Goal: Information Seeking & Learning: Learn about a topic

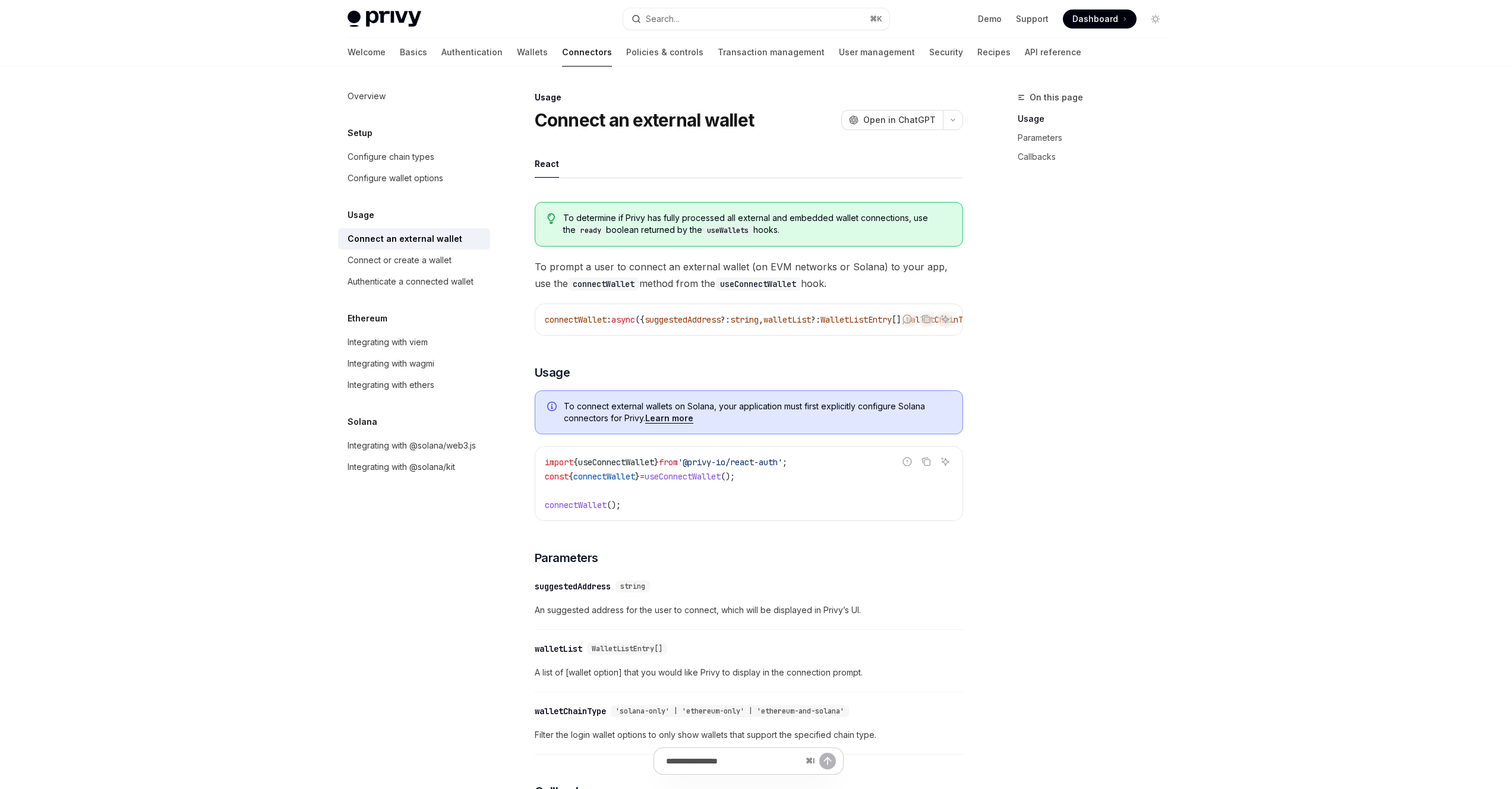
click at [635, 468] on span "useConnectWallet" at bounding box center [616, 462] width 76 height 11
click at [621, 497] on code "import { useConnectWallet } from '@privy-io/react-auth' ; const { connectWallet…" at bounding box center [749, 483] width 408 height 57
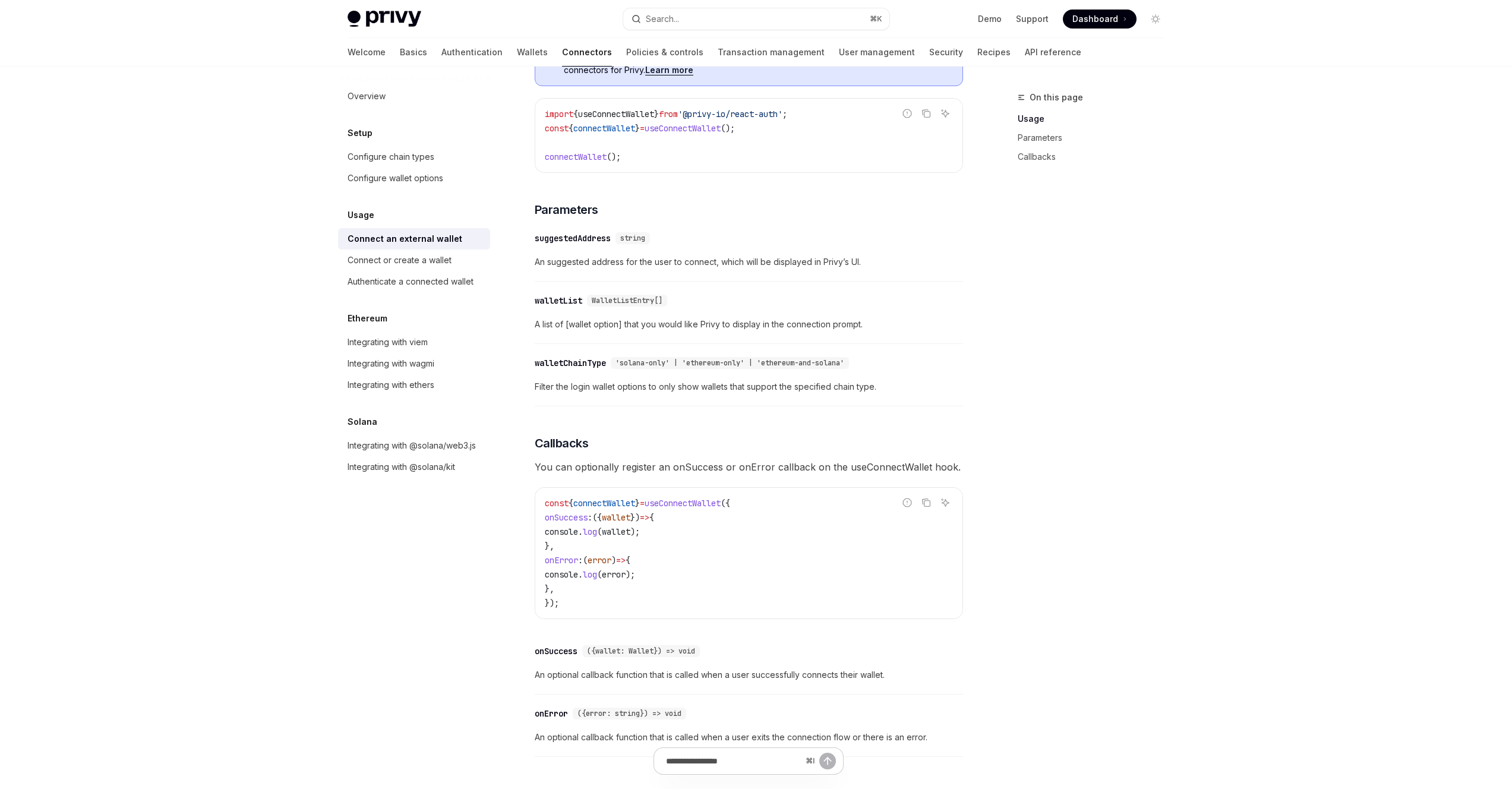
scroll to position [518, 0]
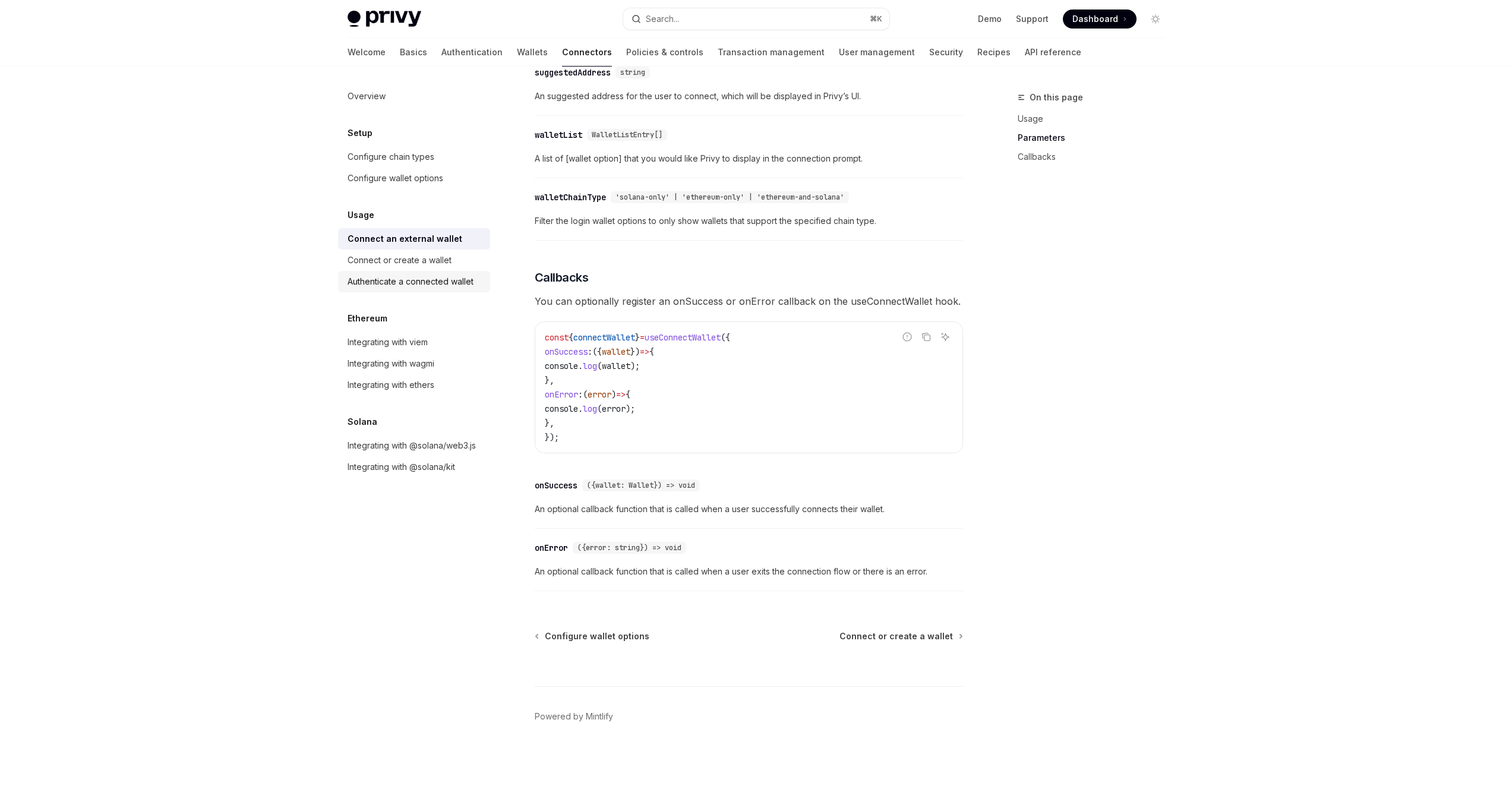
click at [450, 271] on link "Authenticate a connected wallet" at bounding box center [414, 282] width 152 height 21
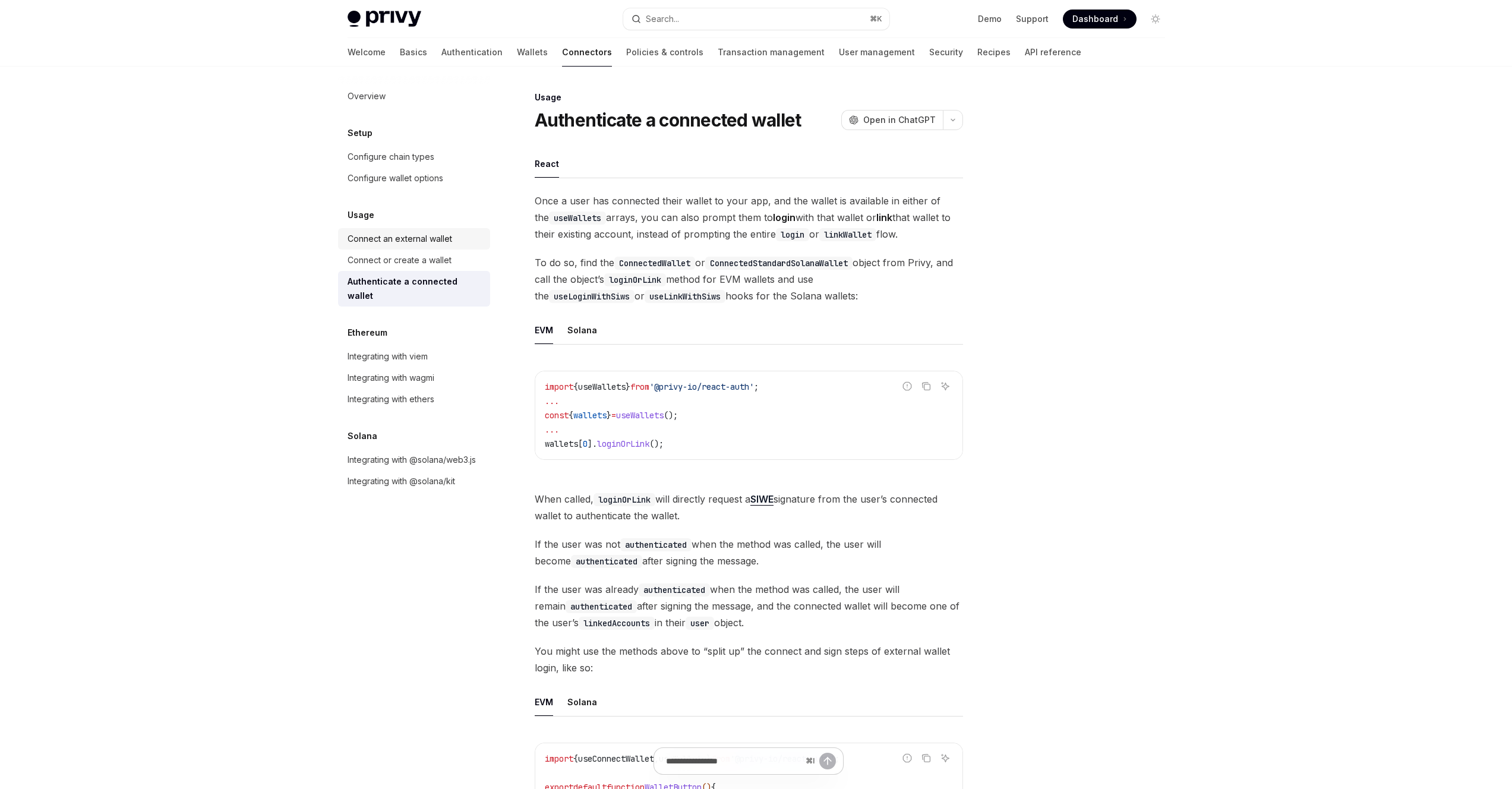
click at [451, 233] on div "Connect an external wallet" at bounding box center [415, 238] width 136 height 14
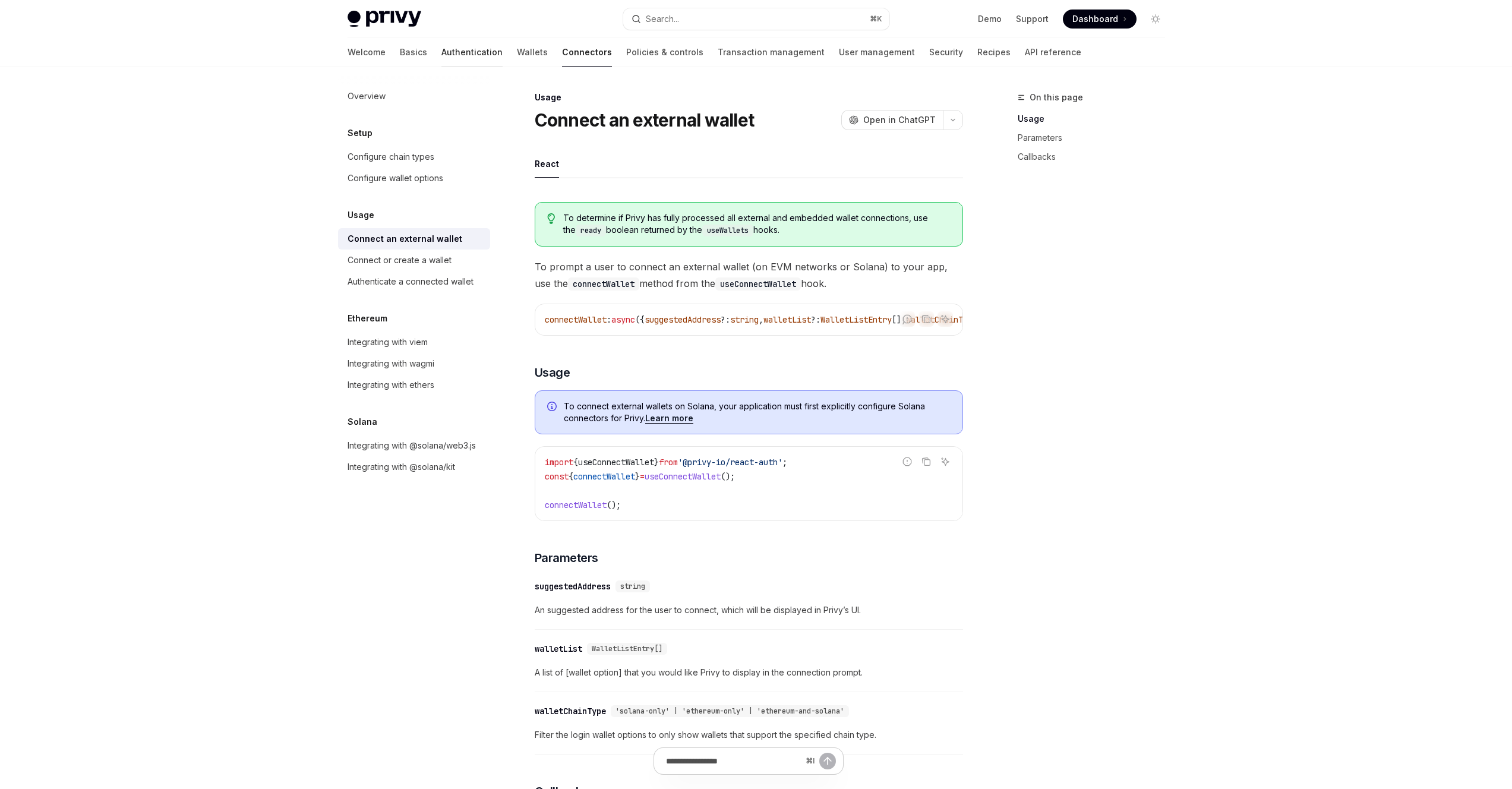
click at [441, 57] on link "Authentication" at bounding box center [472, 52] width 61 height 29
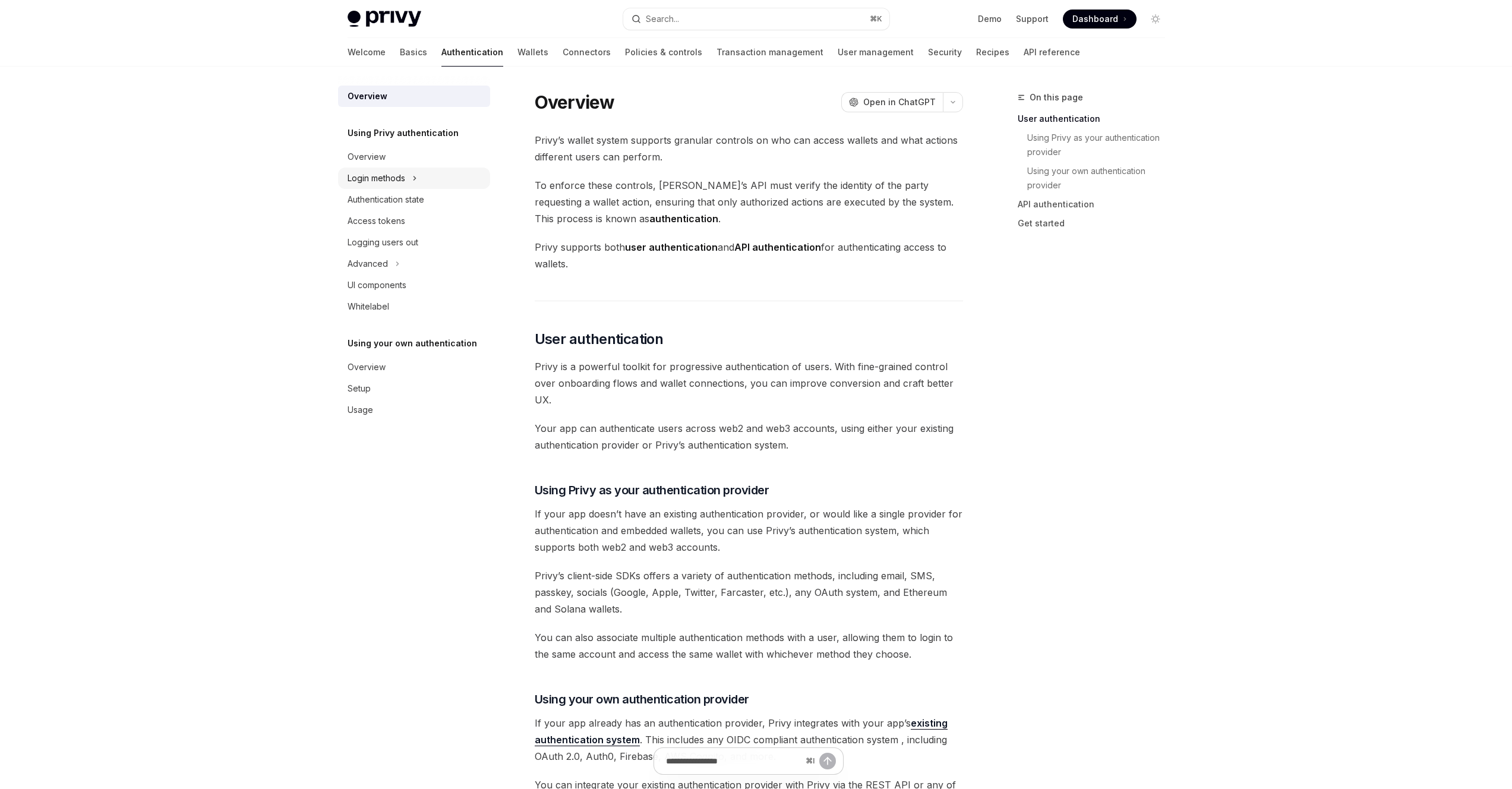
click at [412, 180] on button "Login methods" at bounding box center [414, 178] width 152 height 21
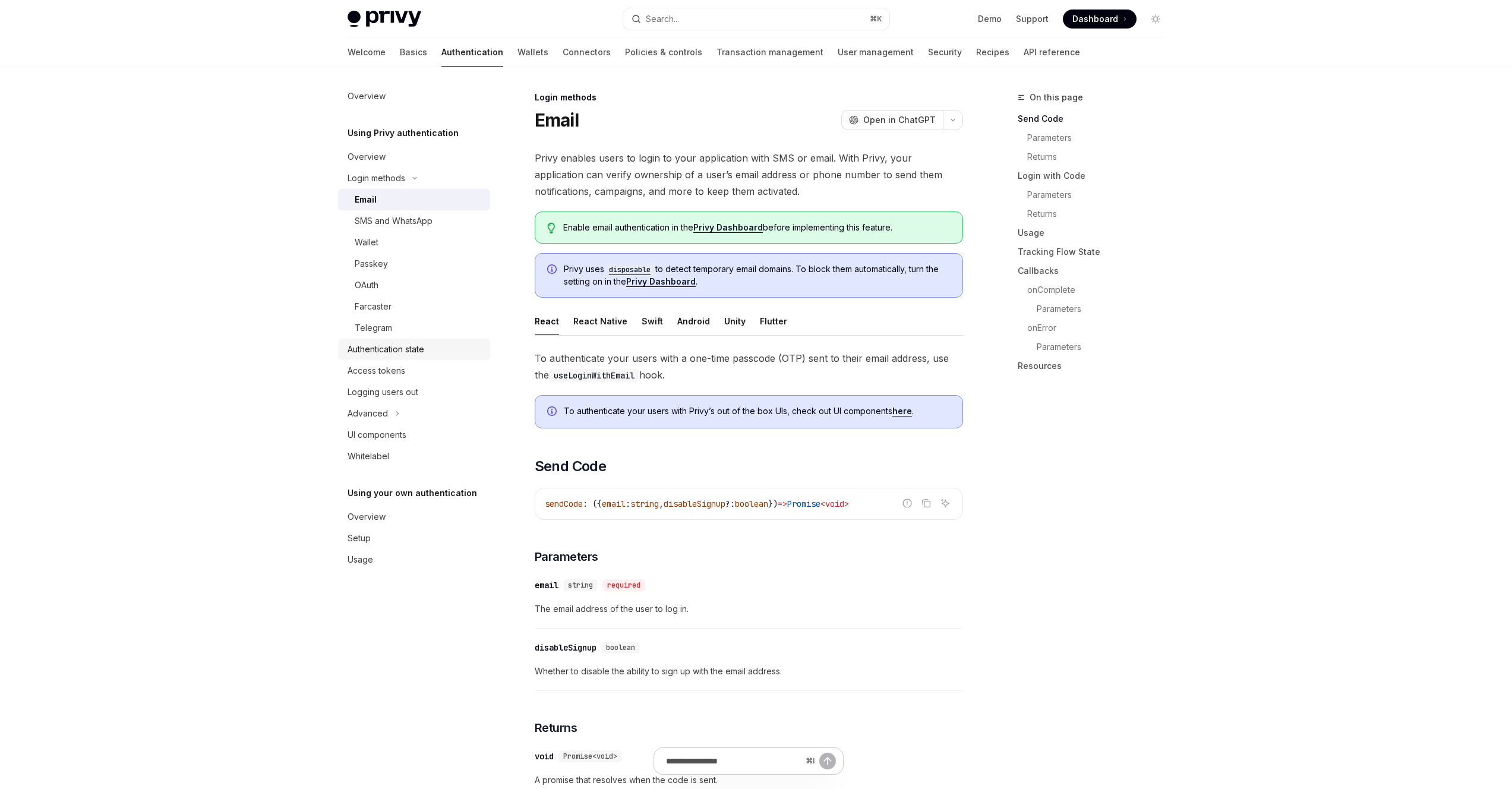
click at [396, 350] on div "Authentication state" at bounding box center [385, 349] width 77 height 14
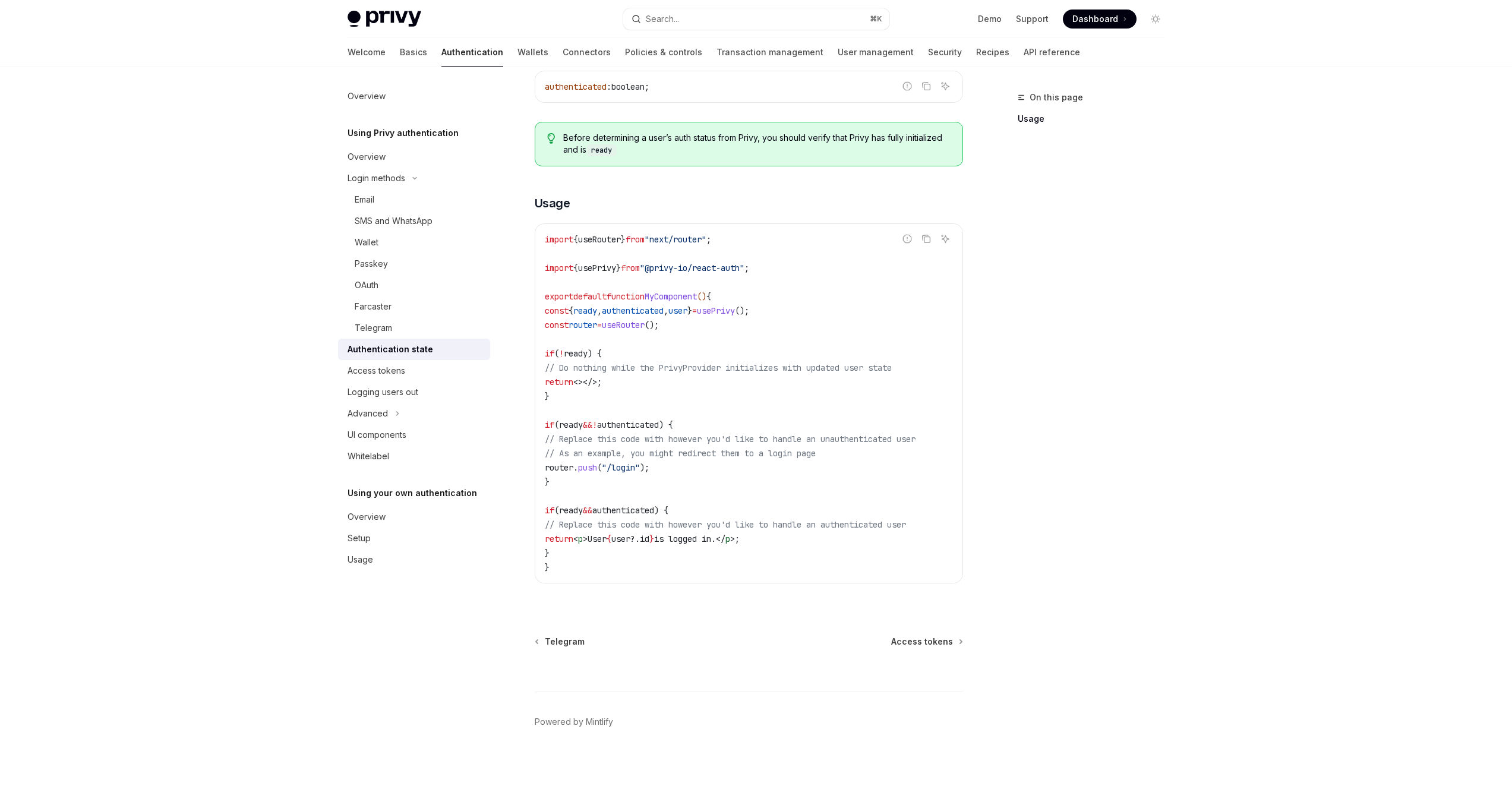
scroll to position [222, 0]
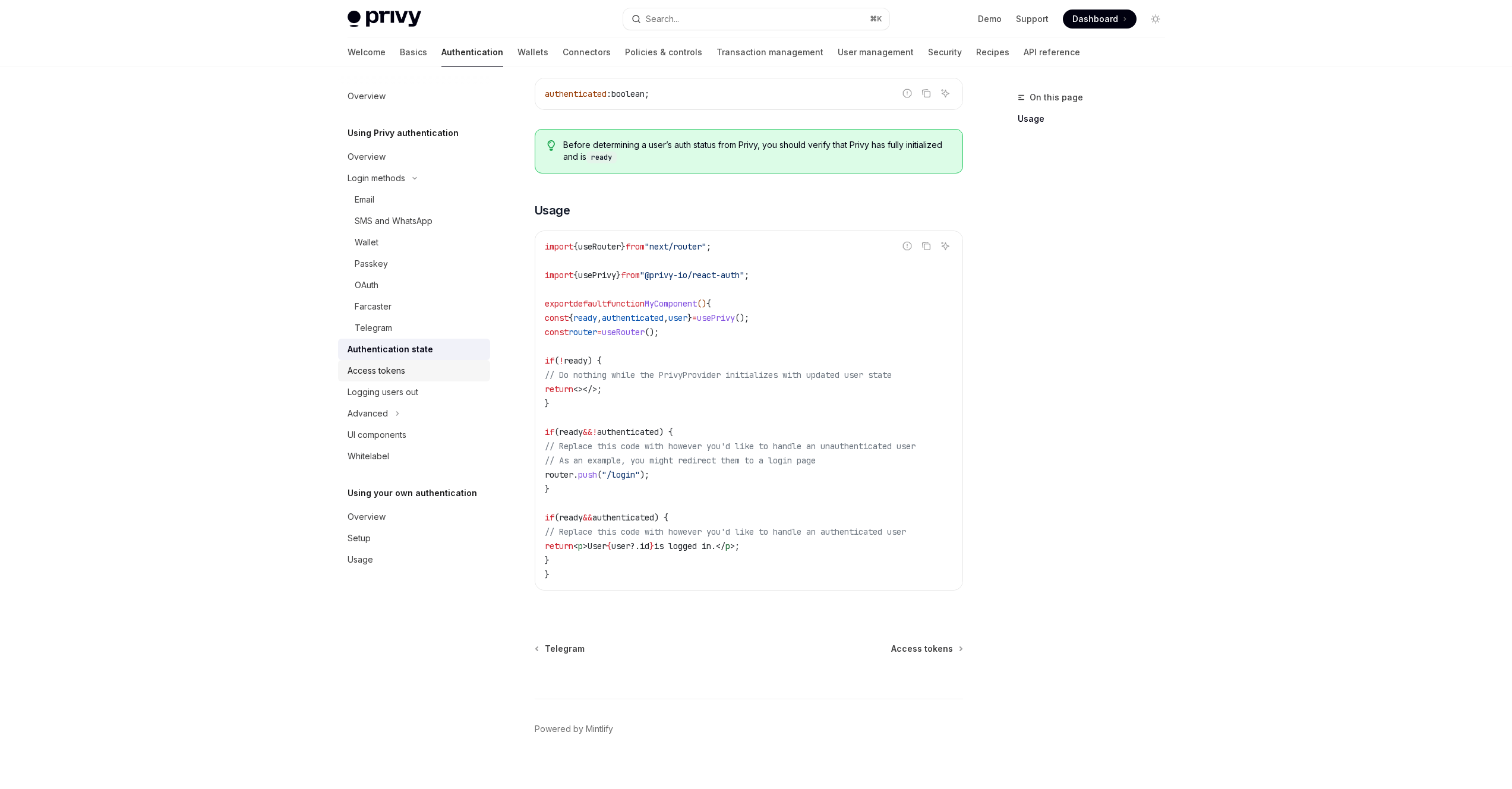
click at [396, 366] on div "Access tokens" at bounding box center [376, 371] width 58 height 14
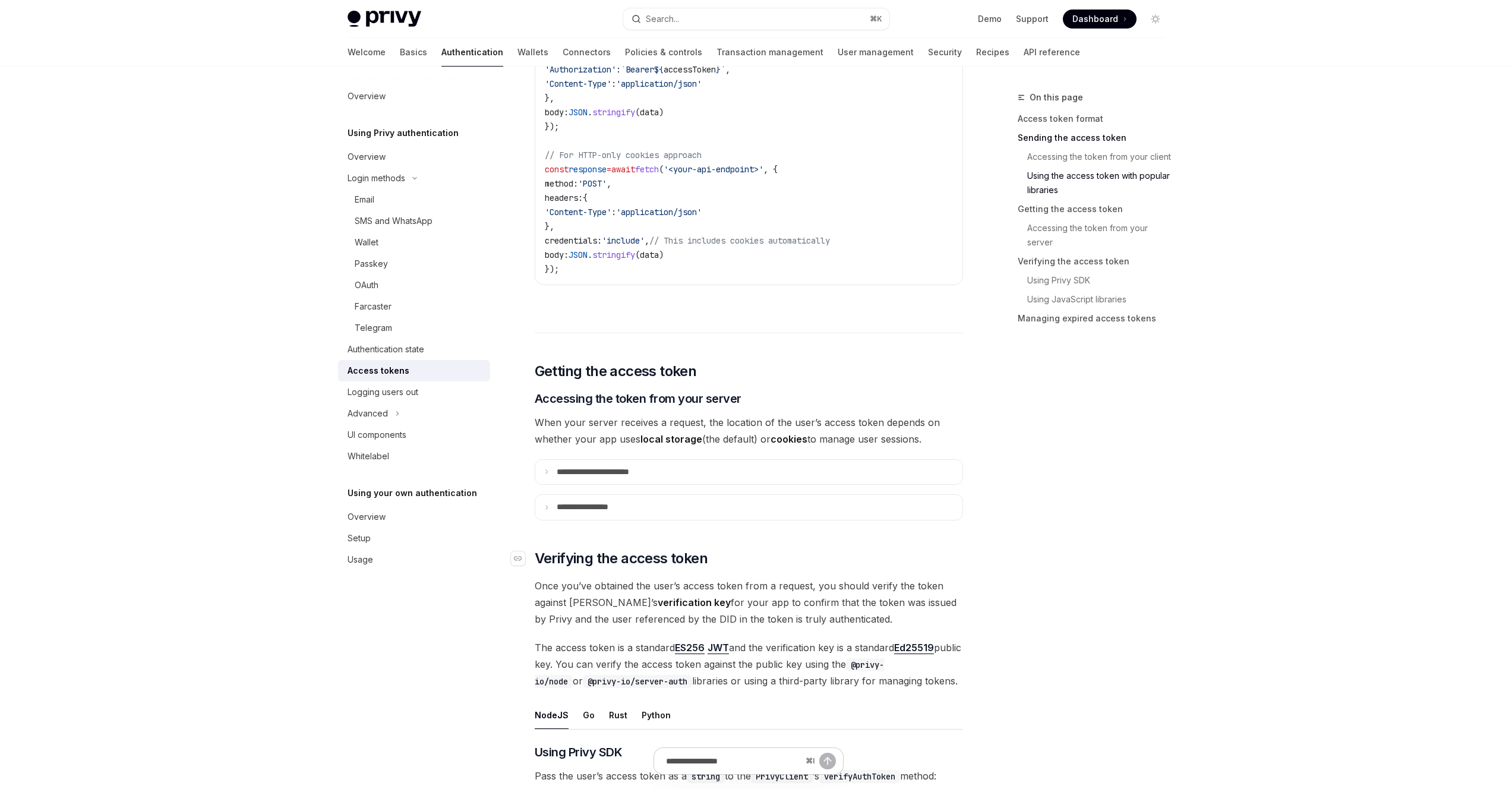
scroll to position [1221, 0]
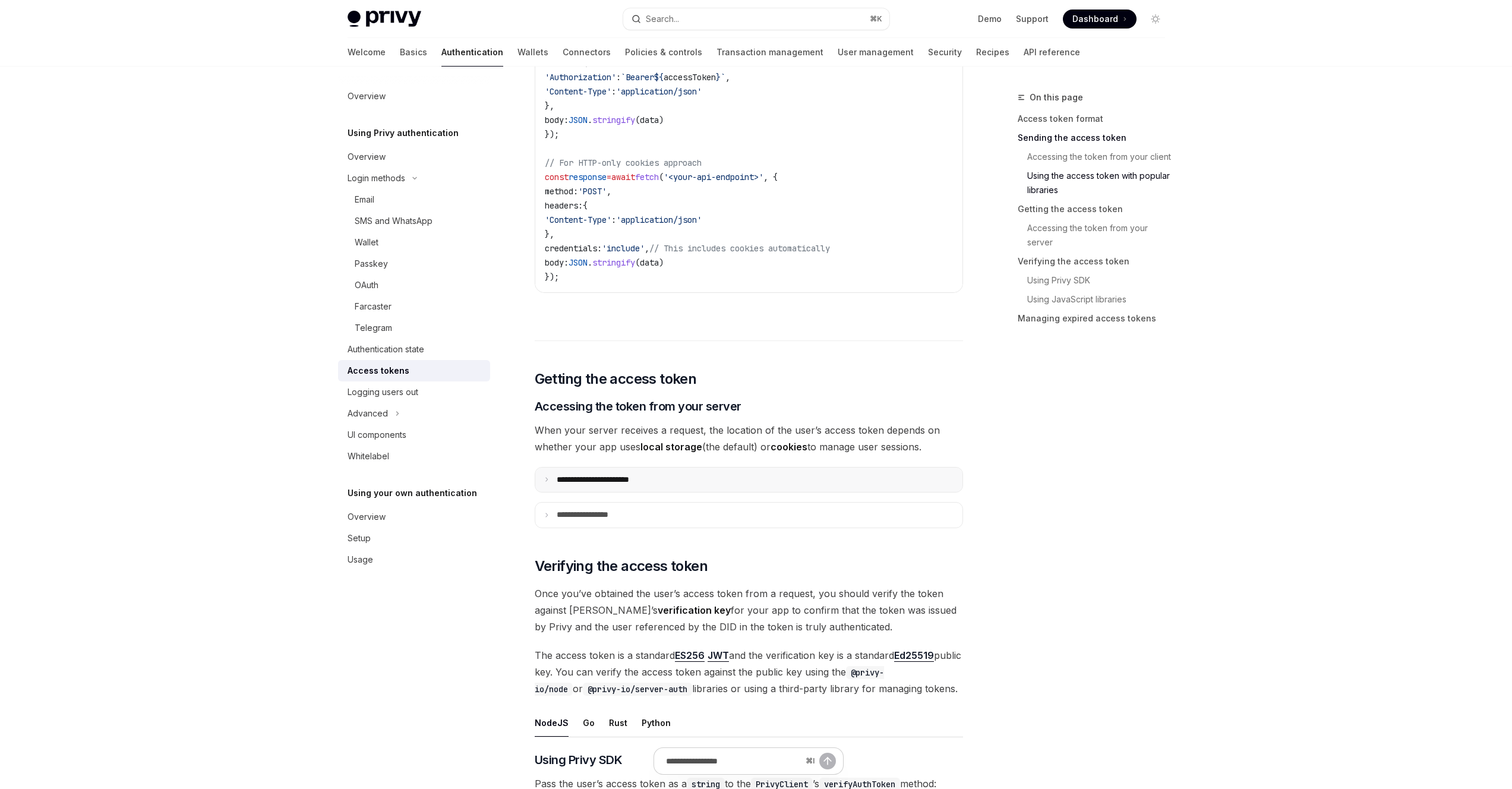
click at [666, 490] on summary "**********" at bounding box center [748, 480] width 427 height 25
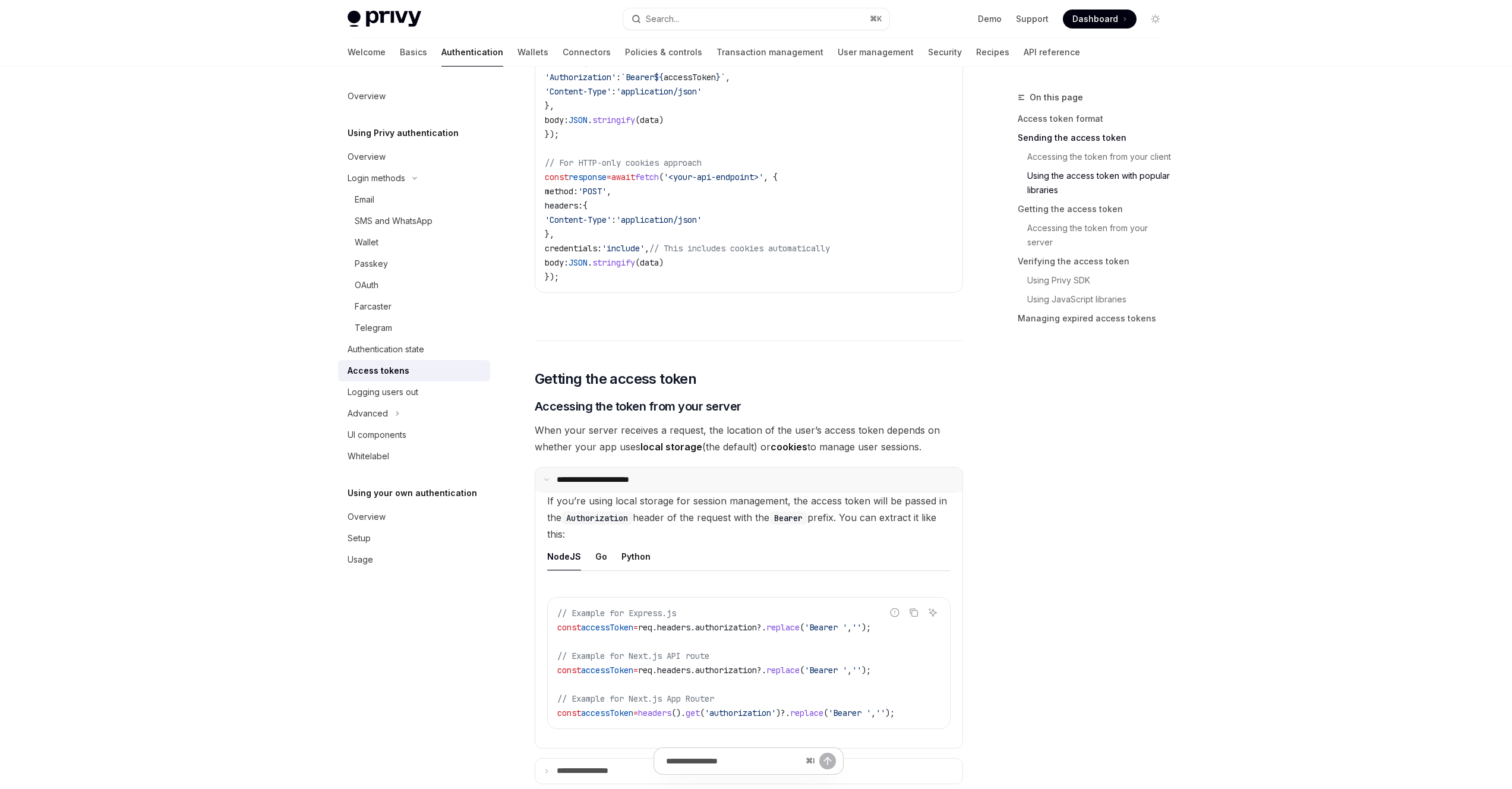
click at [667, 488] on summary "**********" at bounding box center [748, 480] width 427 height 25
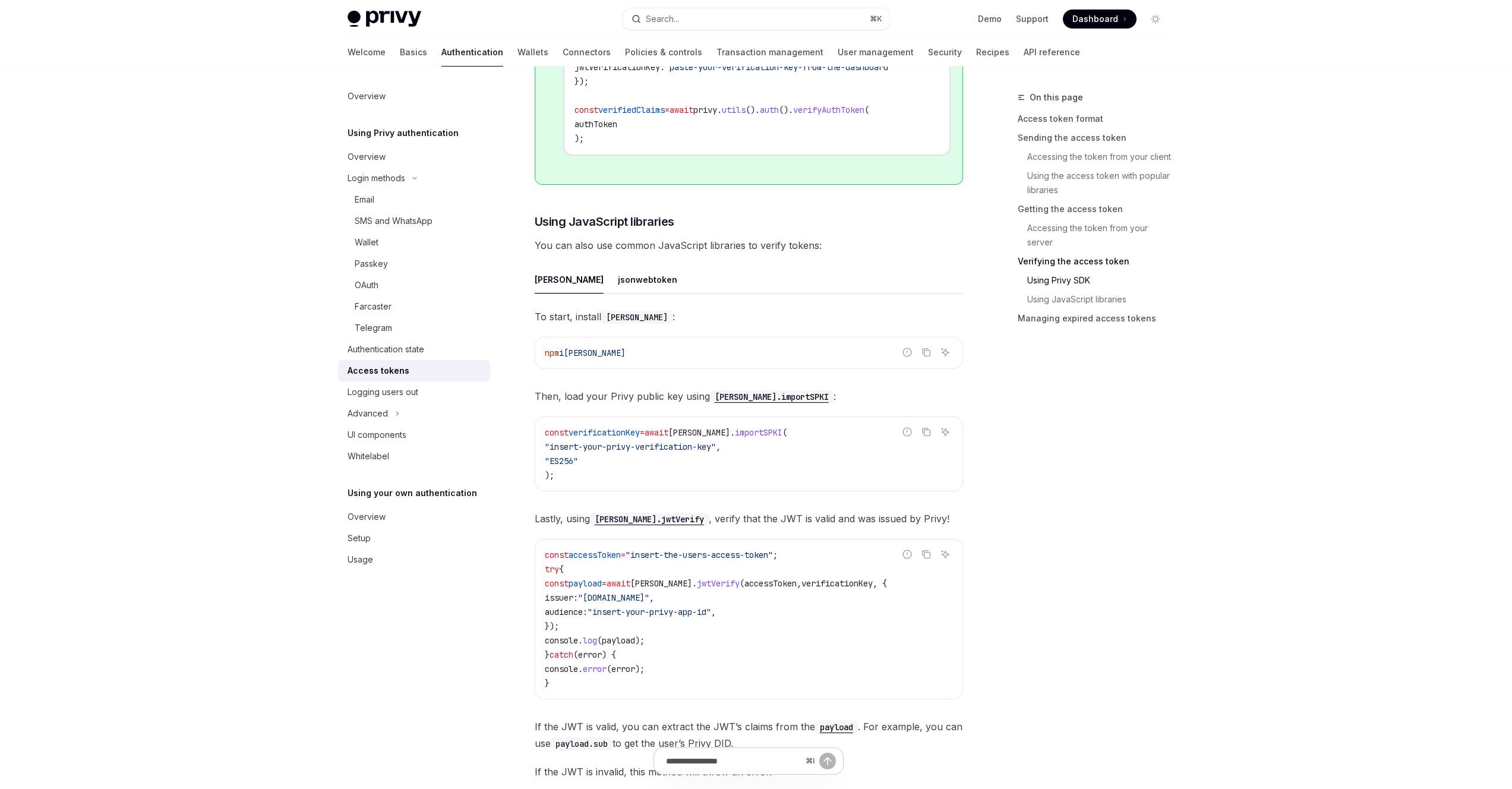
scroll to position [2750, 0]
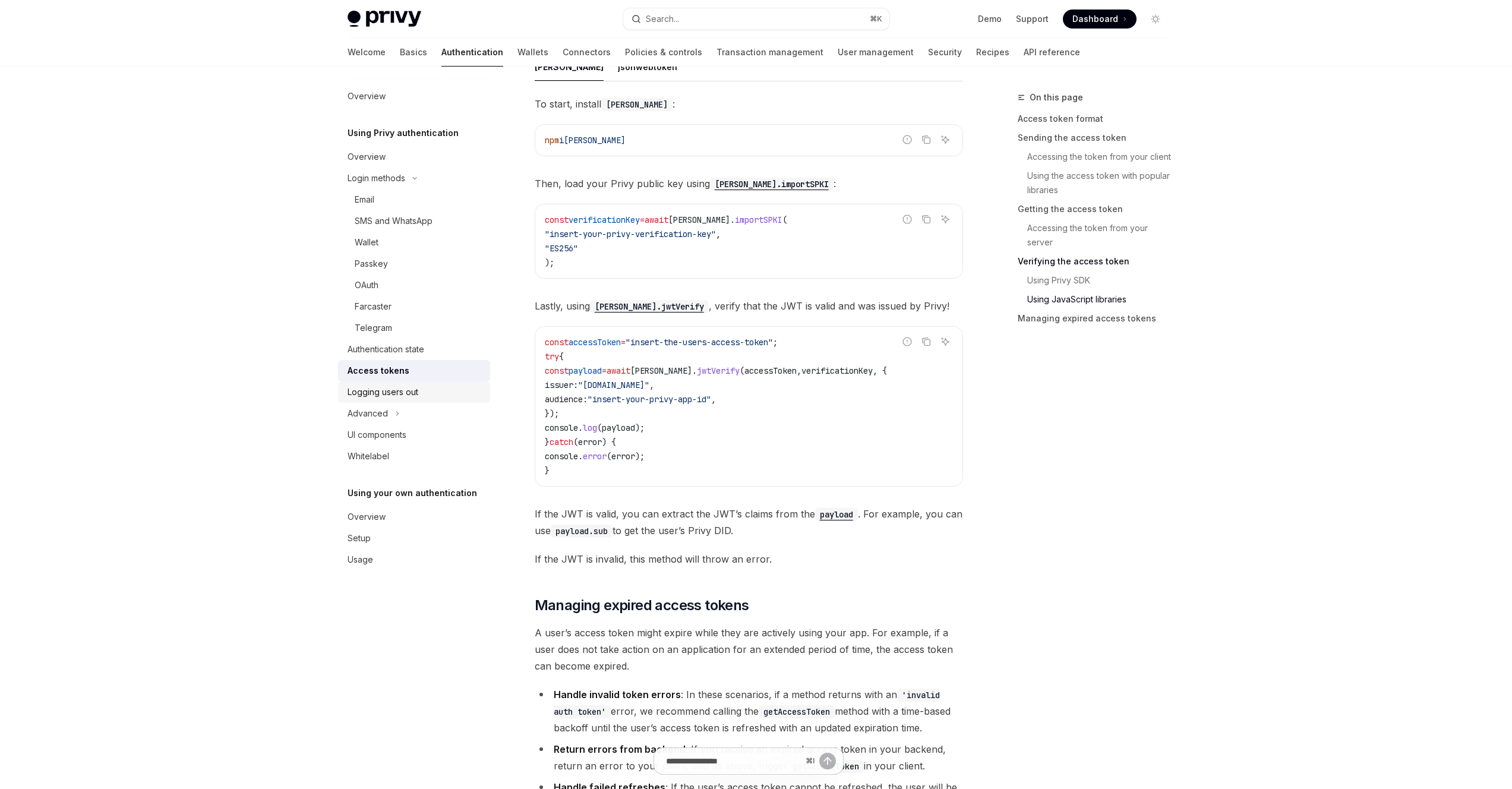
click at [459, 396] on div "Logging users out" at bounding box center [415, 392] width 136 height 14
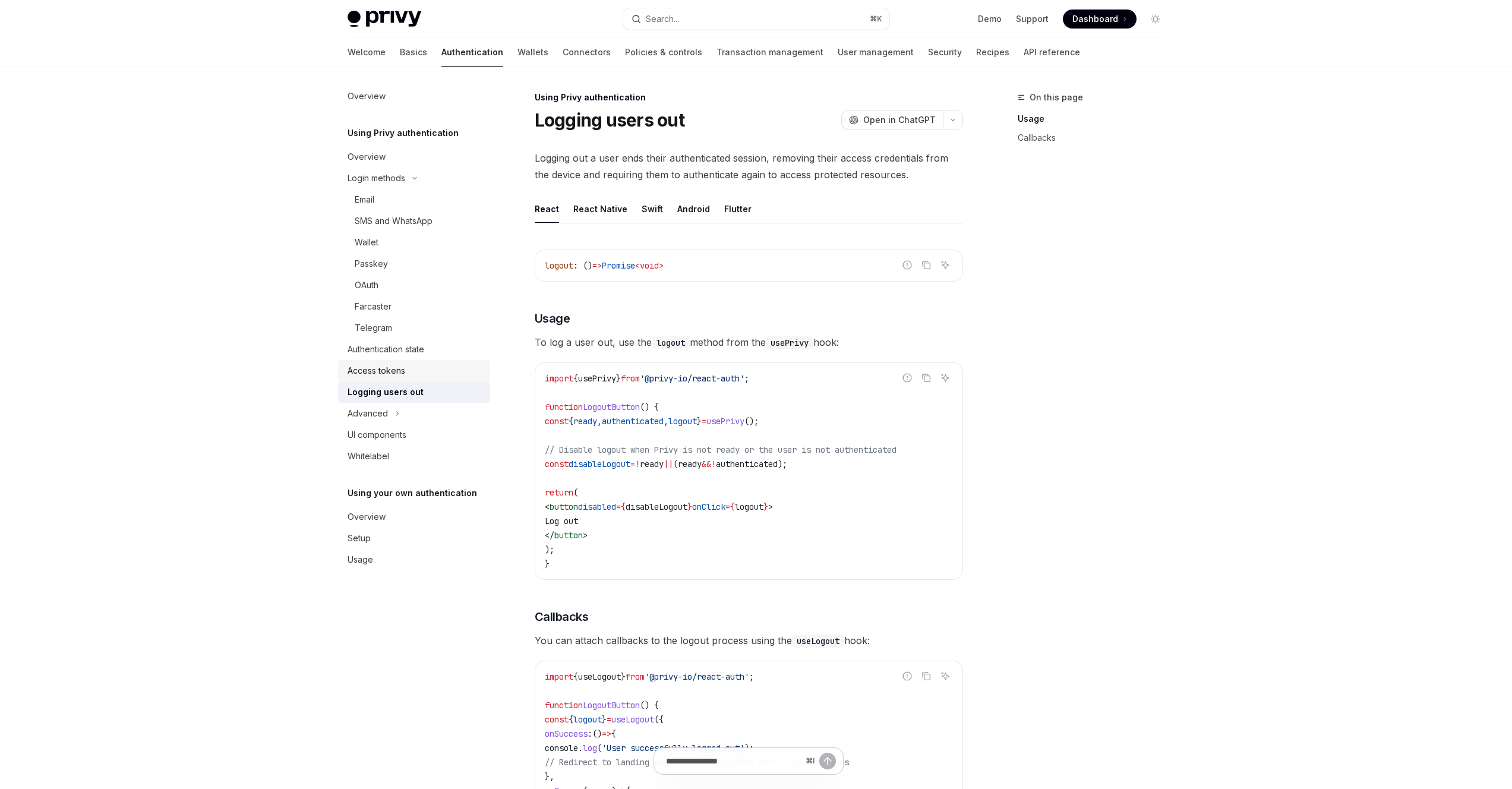
click at [484, 362] on link "Access tokens" at bounding box center [414, 371] width 152 height 21
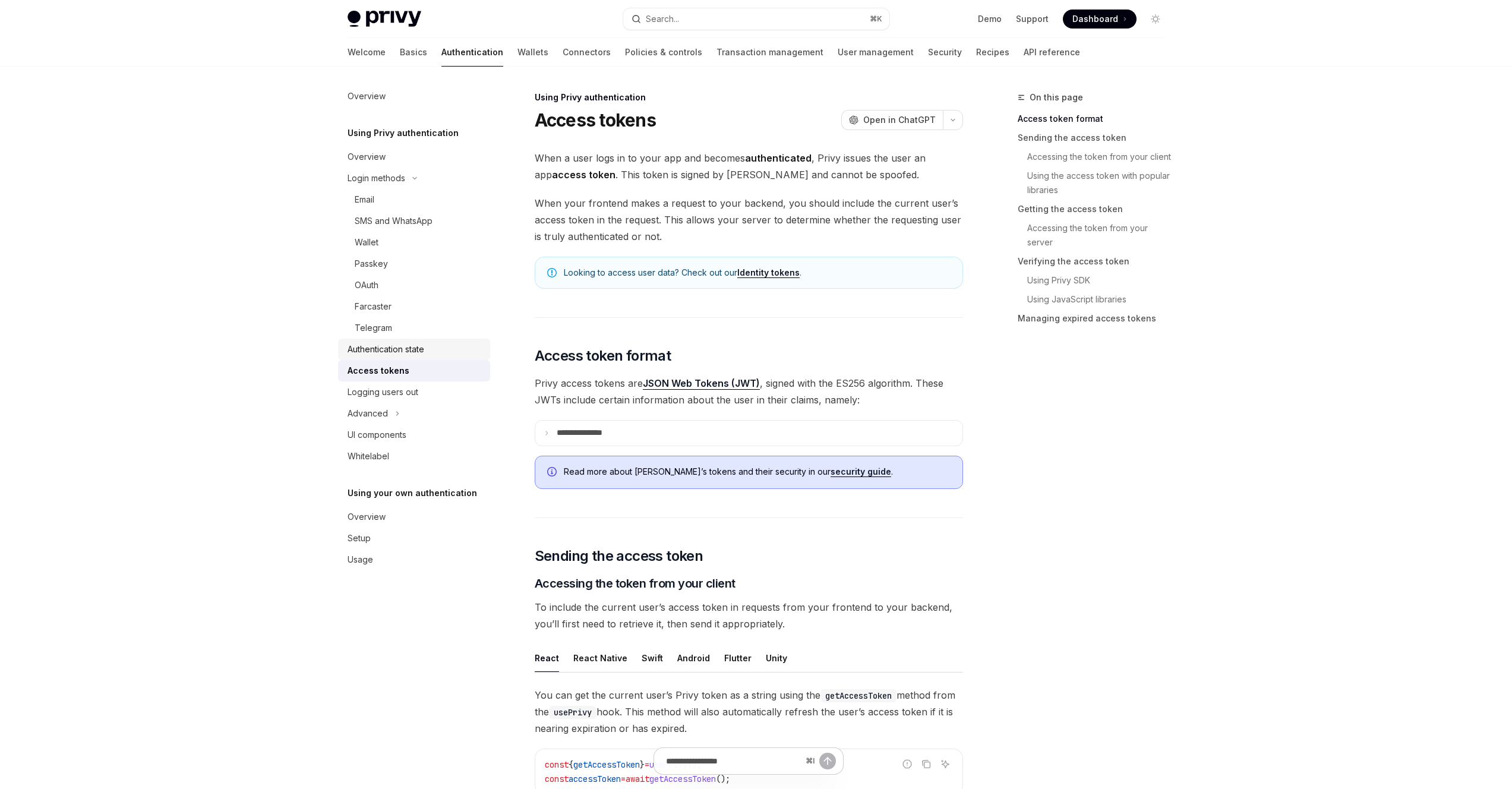
click at [415, 353] on div "Authentication state" at bounding box center [385, 349] width 77 height 14
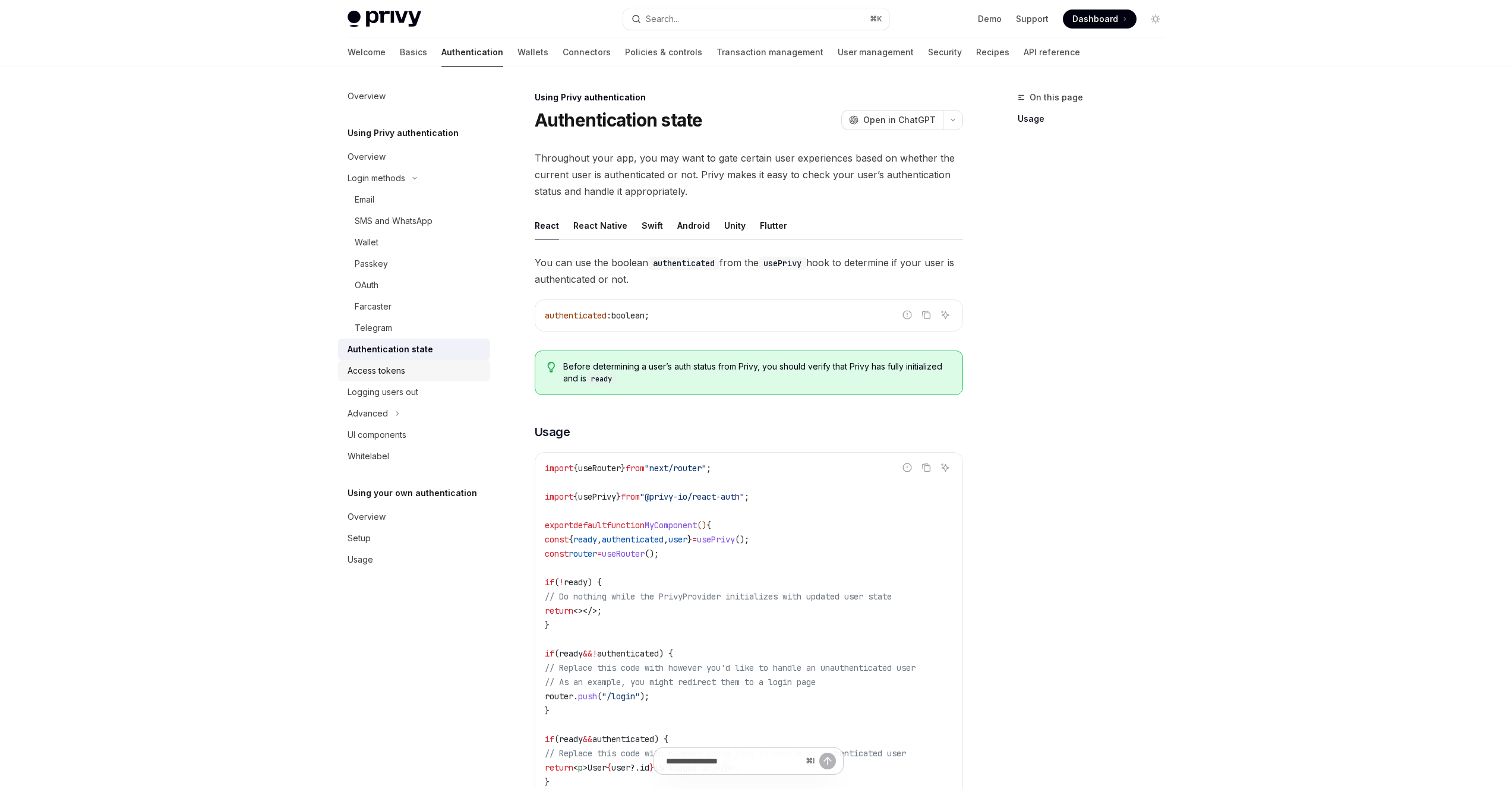
click at [414, 364] on div "Access tokens" at bounding box center [415, 371] width 136 height 14
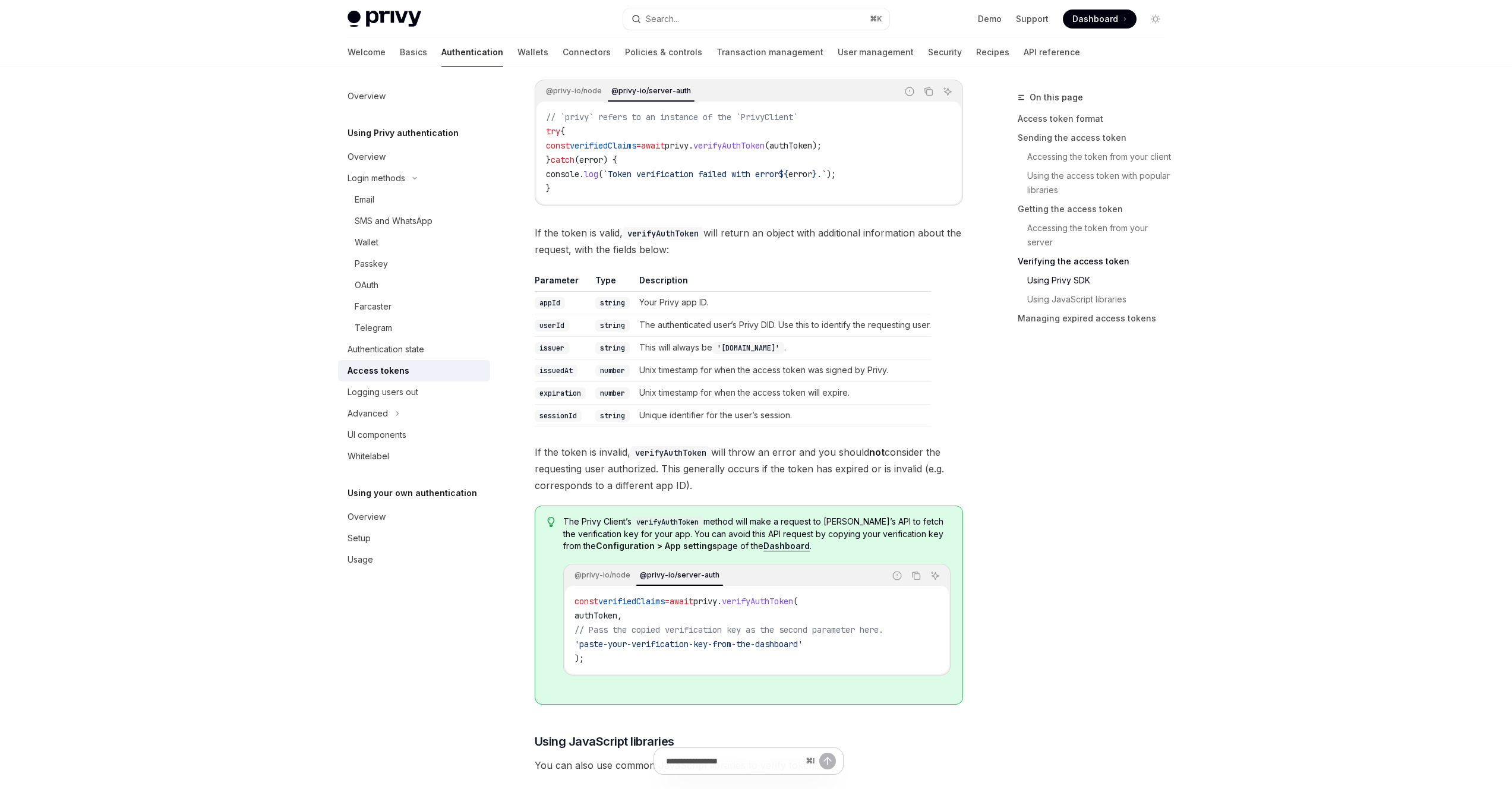
scroll to position [1930, 0]
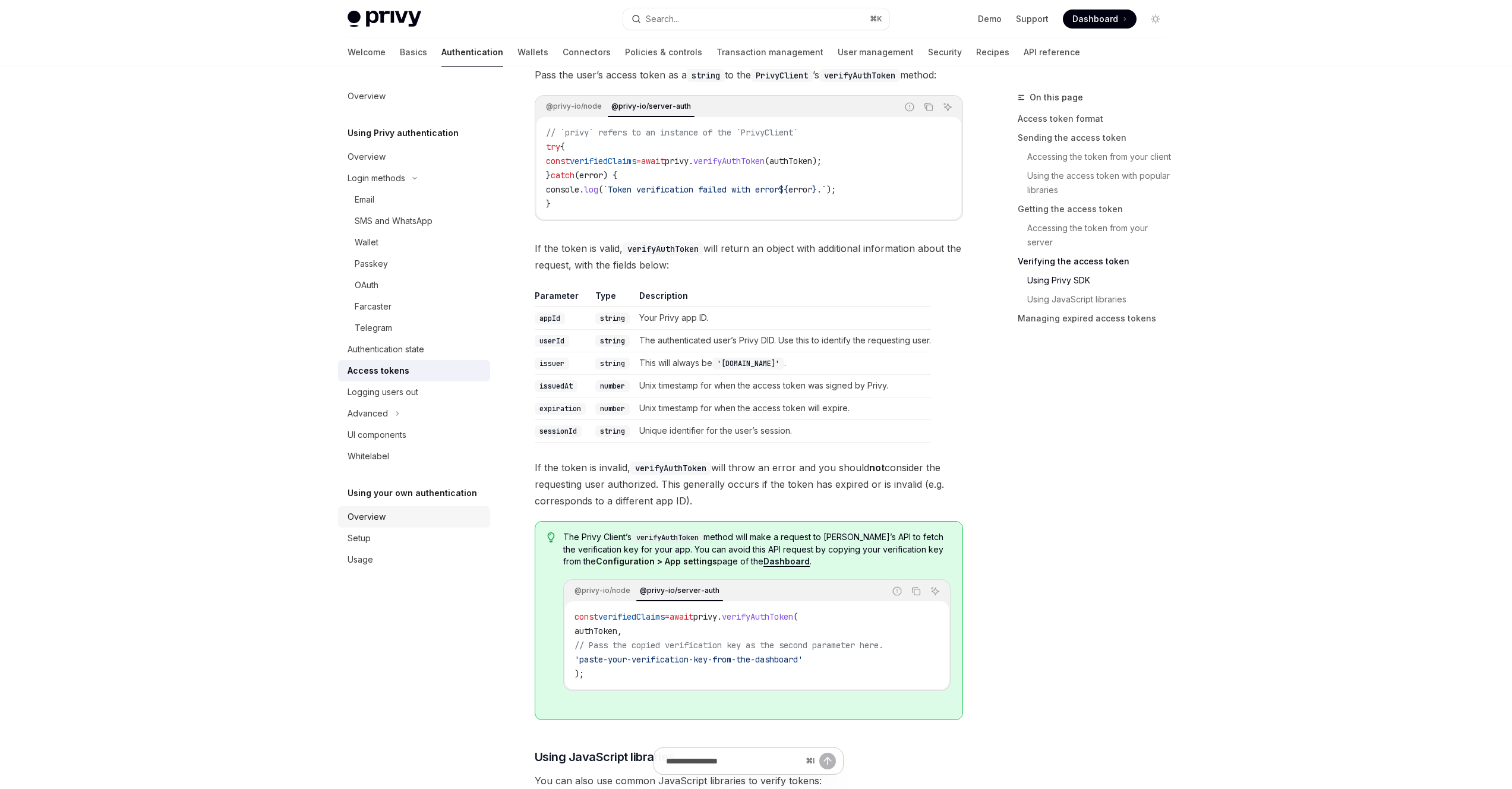
click at [396, 525] on link "Overview" at bounding box center [414, 517] width 152 height 21
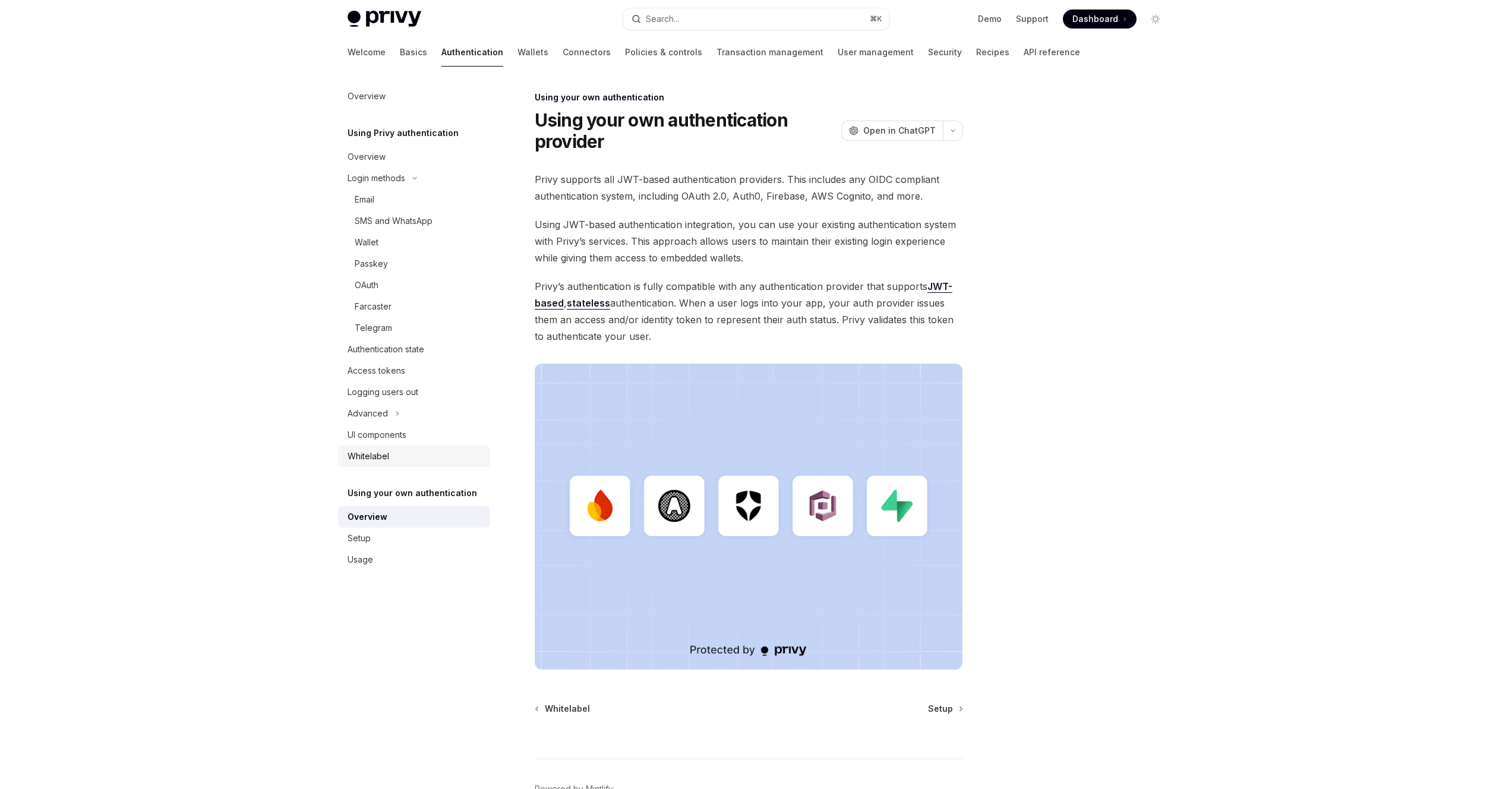
click at [379, 465] on link "Whitelabel" at bounding box center [414, 456] width 152 height 21
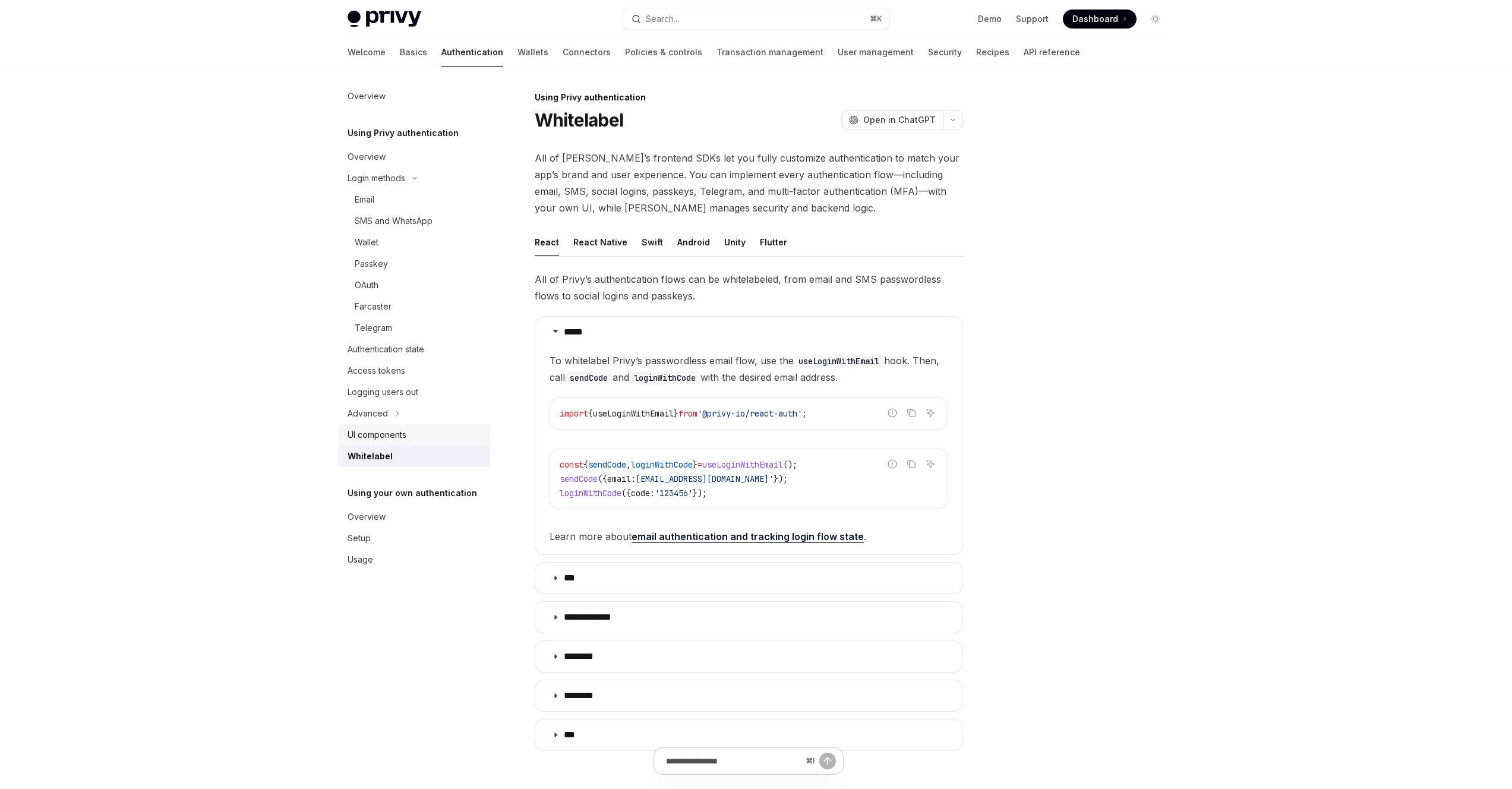
click at [382, 437] on div "UI components" at bounding box center [376, 435] width 58 height 14
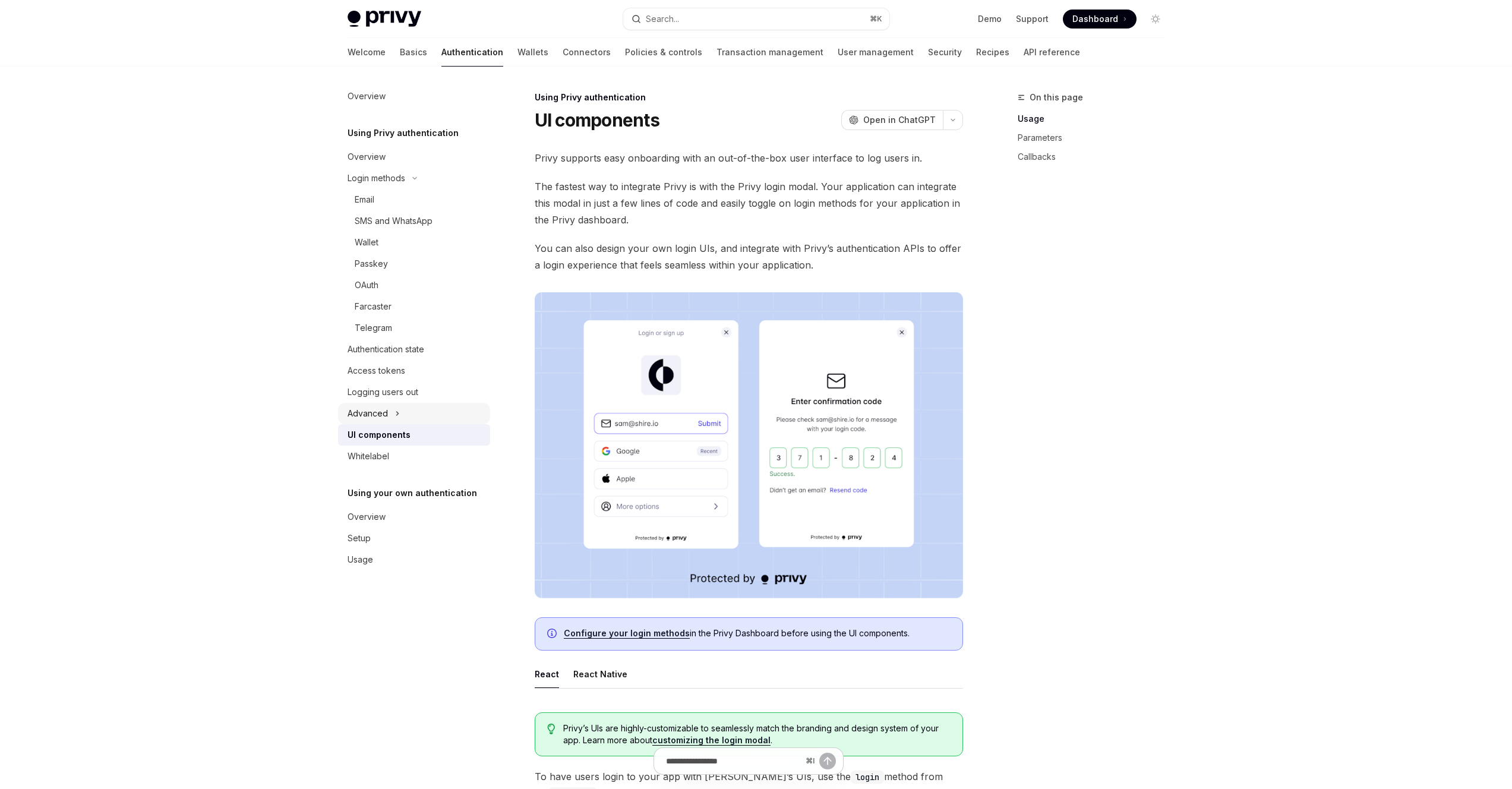
click at [383, 418] on div "Advanced" at bounding box center [367, 413] width 40 height 14
click at [383, 441] on icon "Toggle MFA section" at bounding box center [381, 435] width 5 height 14
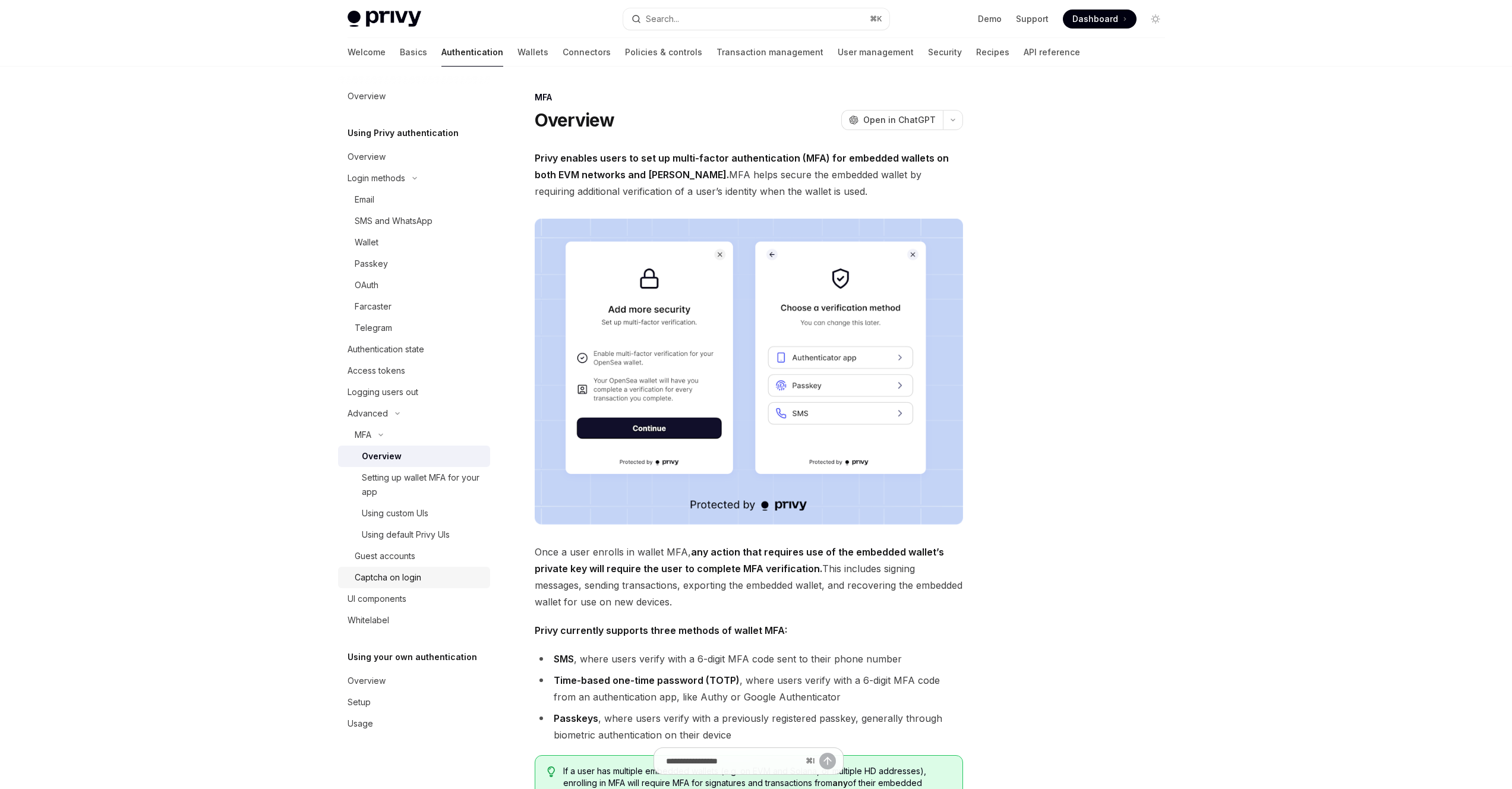
click at [417, 578] on div "Captcha on login" at bounding box center [388, 577] width 67 height 14
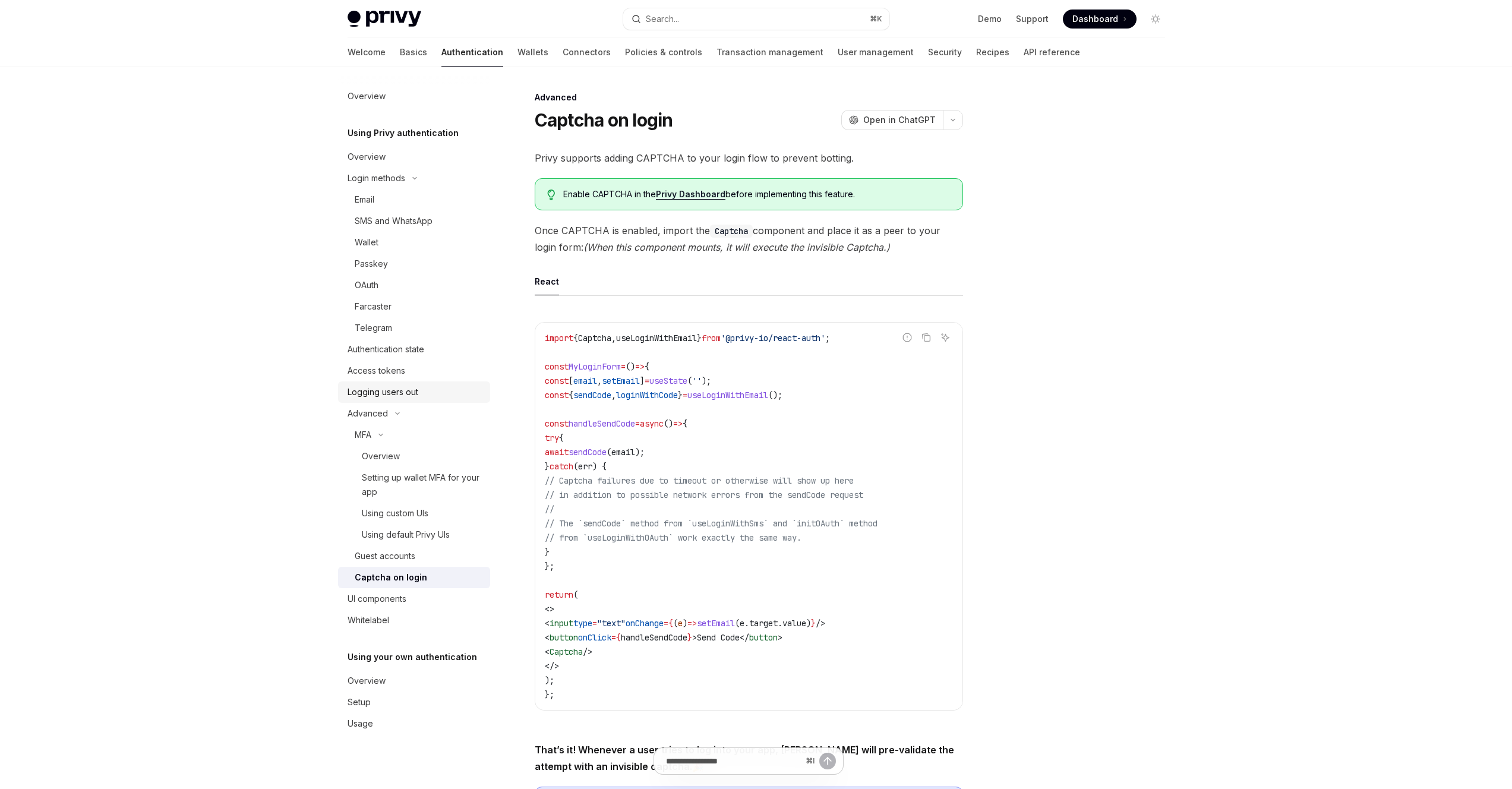
click at [413, 389] on div "Logging users out" at bounding box center [383, 392] width 71 height 14
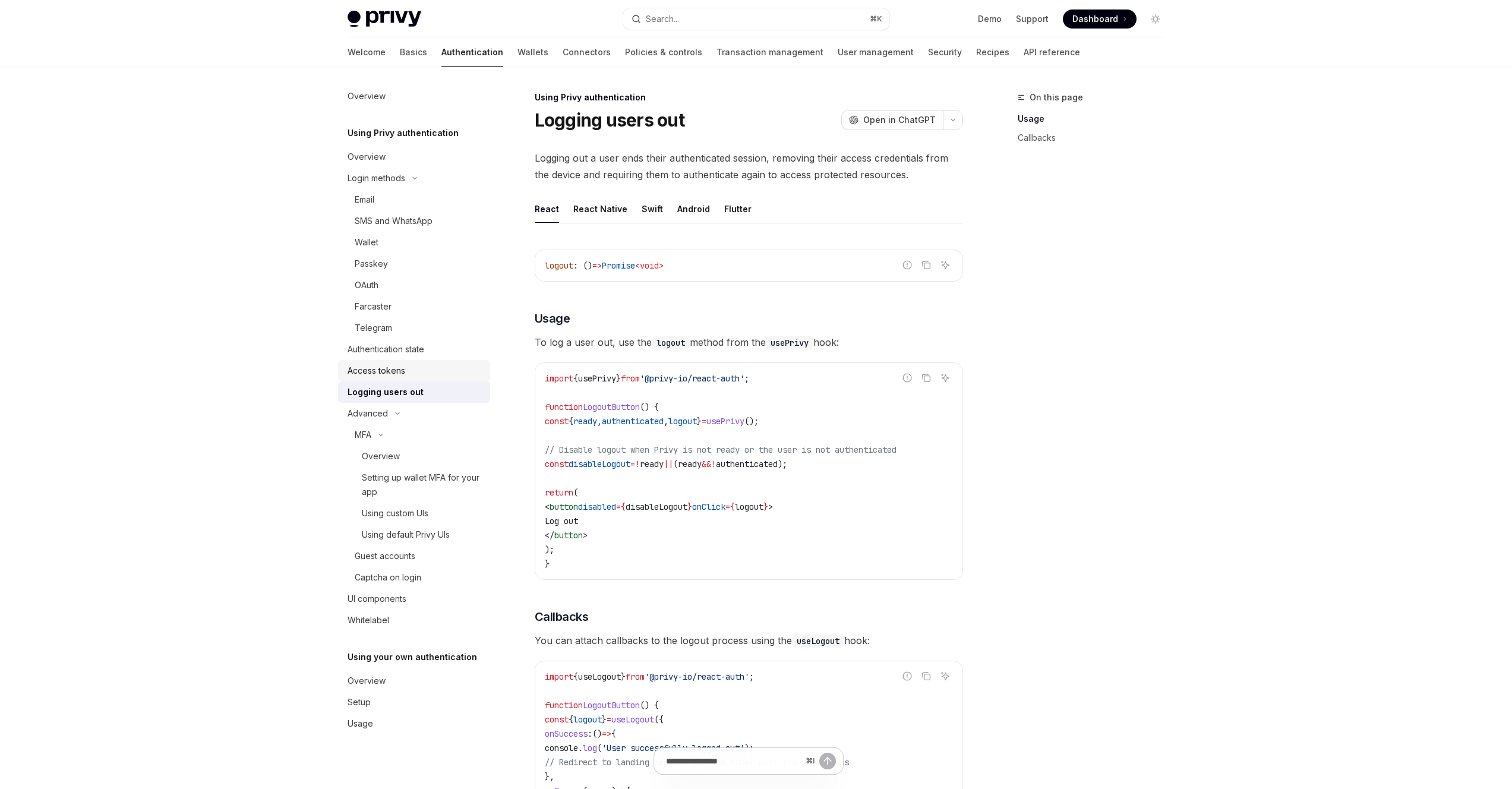
click at [414, 371] on div "Access tokens" at bounding box center [415, 371] width 136 height 14
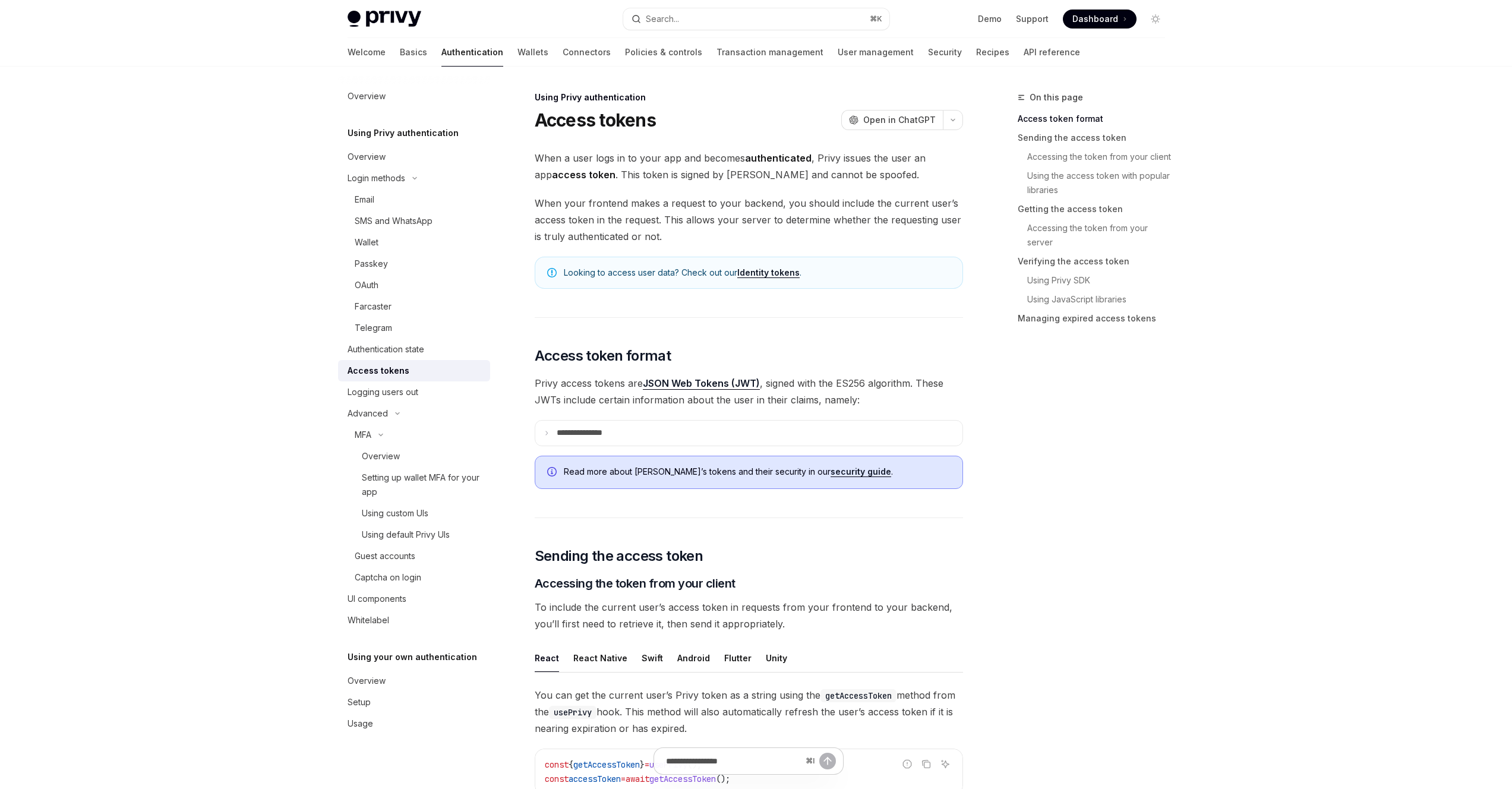
type textarea "*"
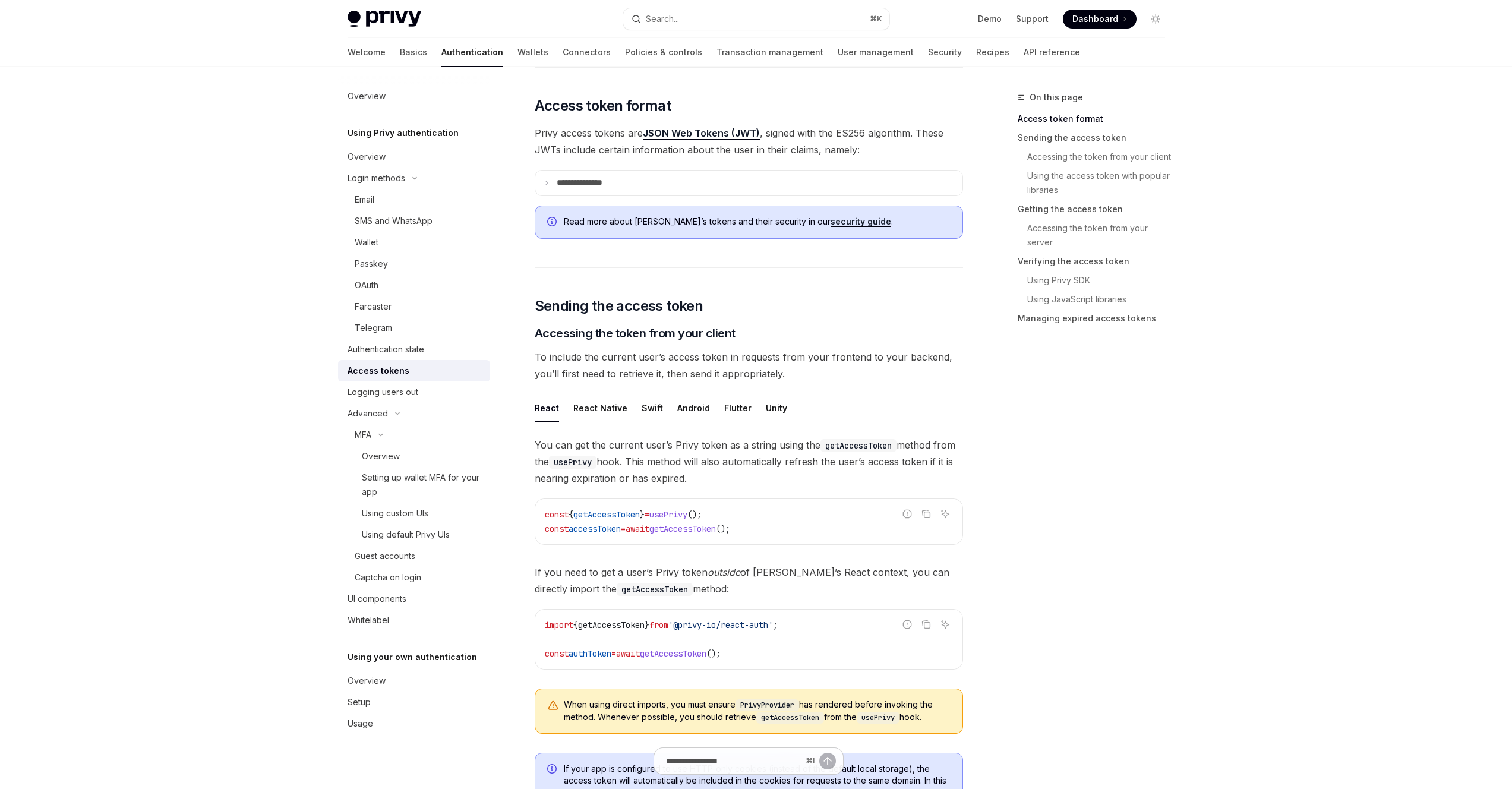
scroll to position [597, 0]
